Goal: Task Accomplishment & Management: Manage account settings

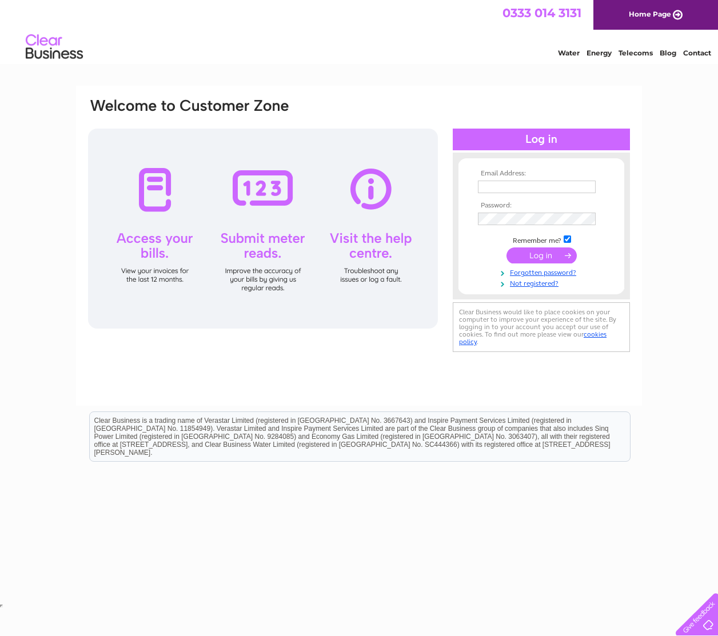
click at [534, 189] on input "text" at bounding box center [537, 187] width 118 height 13
type input "michael.smith@rochdale.gov.uk"
click at [506, 249] on input "submit" at bounding box center [541, 257] width 70 height 16
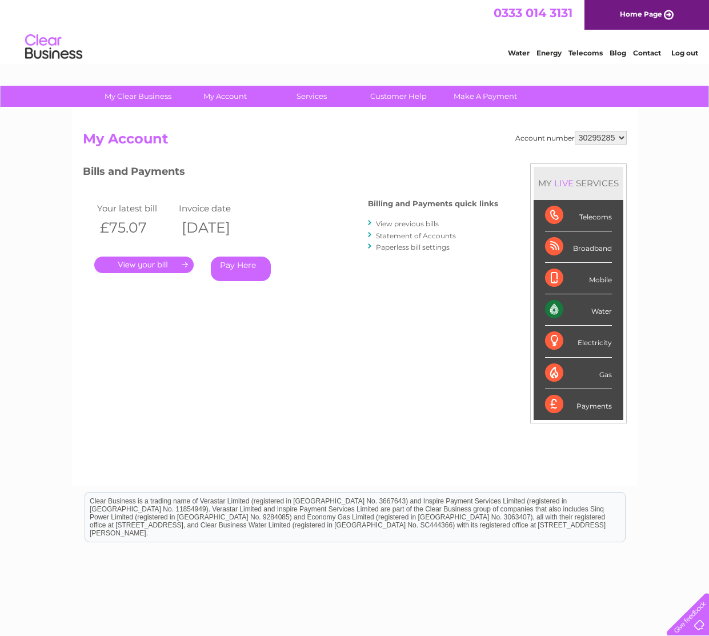
click at [161, 260] on link "." at bounding box center [143, 265] width 99 height 17
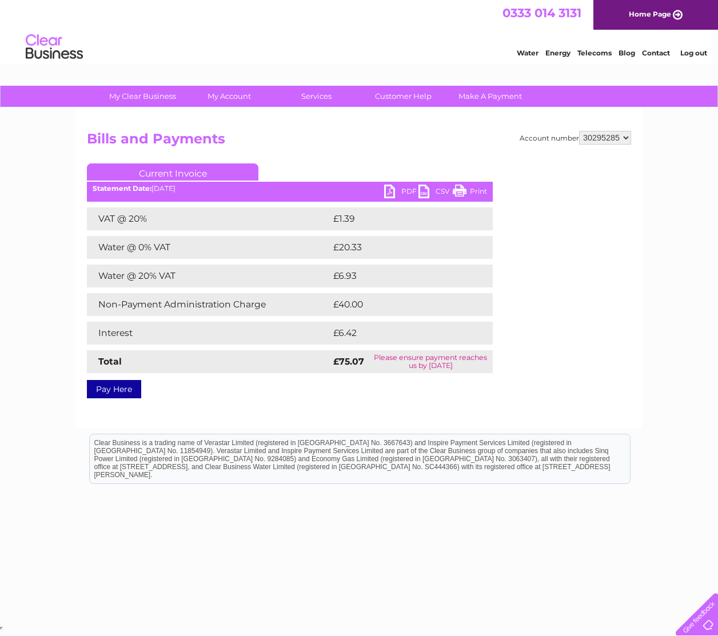
click at [412, 187] on link "PDF" at bounding box center [401, 193] width 34 height 17
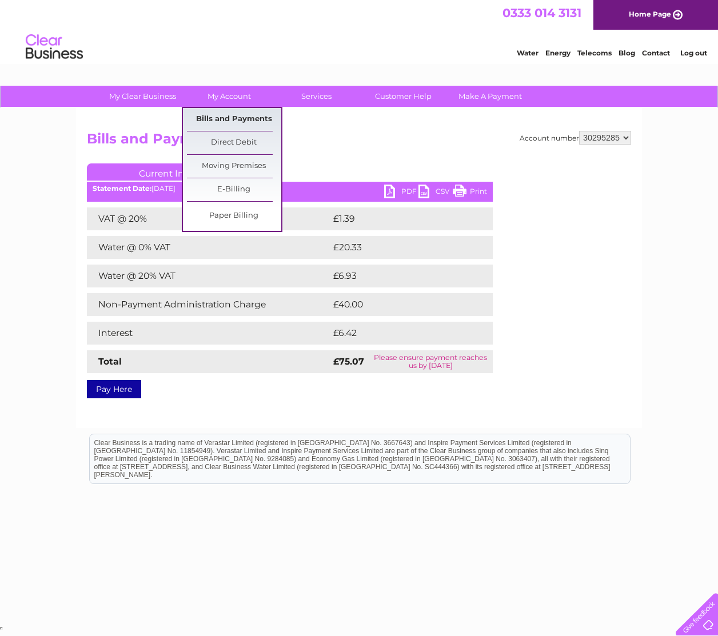
click at [226, 119] on link "Bills and Payments" at bounding box center [234, 119] width 94 height 23
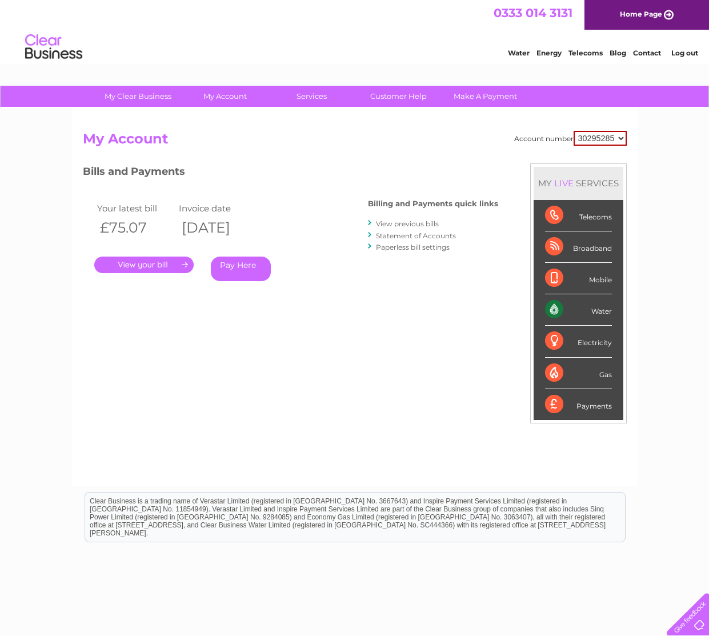
click at [404, 226] on link "View previous bills" at bounding box center [407, 224] width 63 height 9
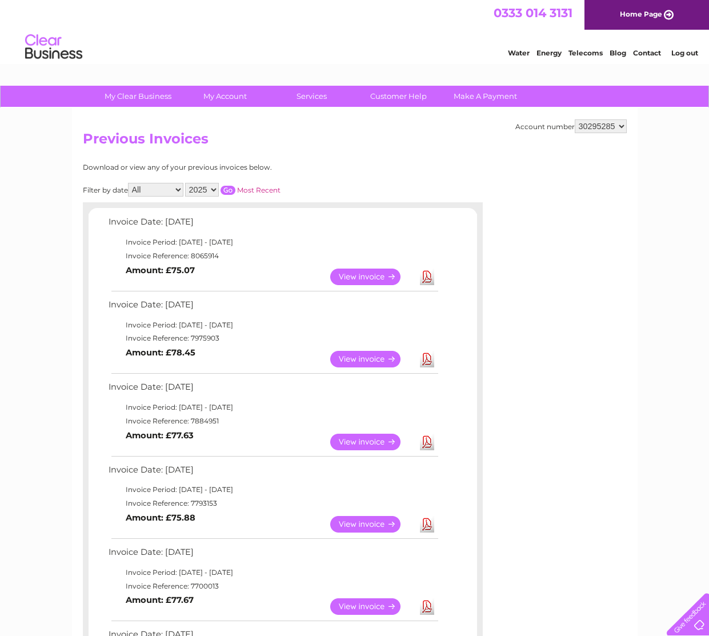
click at [365, 358] on link "View" at bounding box center [372, 359] width 84 height 17
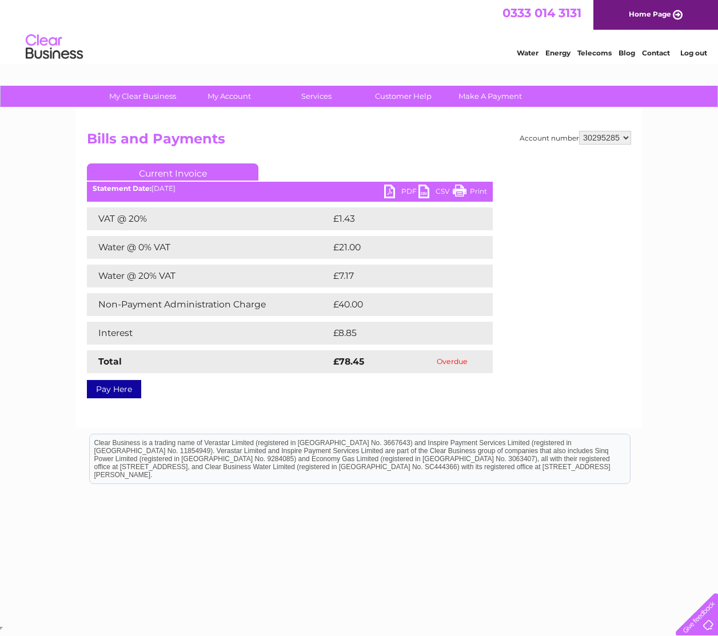
click at [409, 197] on link "PDF" at bounding box center [401, 193] width 34 height 17
click at [691, 54] on link "Log out" at bounding box center [693, 53] width 27 height 9
